Goal: Find specific page/section: Find specific page/section

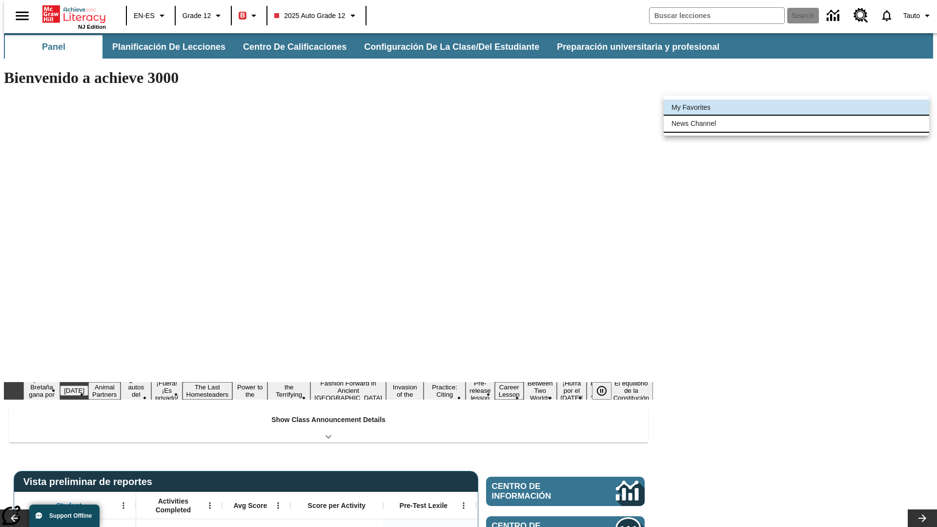
click at [797, 124] on li "News Channel" at bounding box center [797, 124] width 266 height 16
type input "120"
